Goal: Check status: Check status

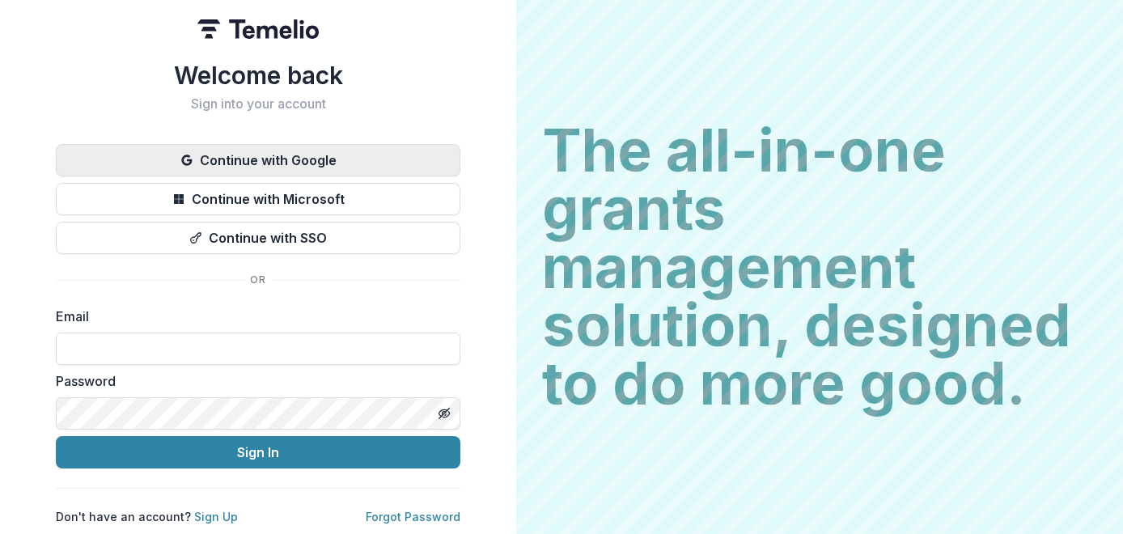
click at [307, 156] on button "Continue with Google" at bounding box center [258, 160] width 404 height 32
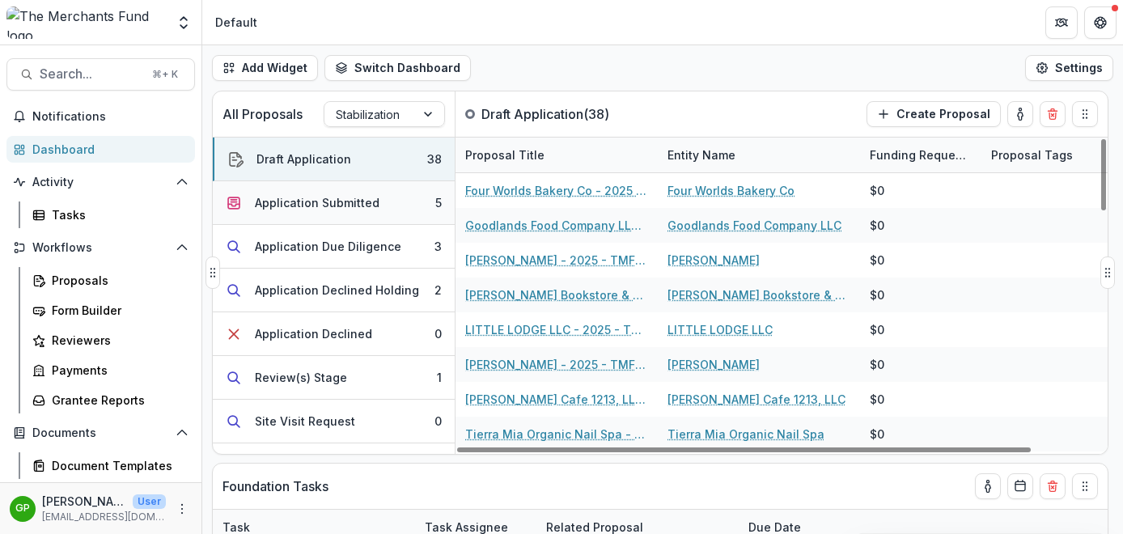
click at [327, 210] on div "Application Submitted" at bounding box center [317, 202] width 125 height 17
